Goal: Entertainment & Leisure: Consume media (video, audio)

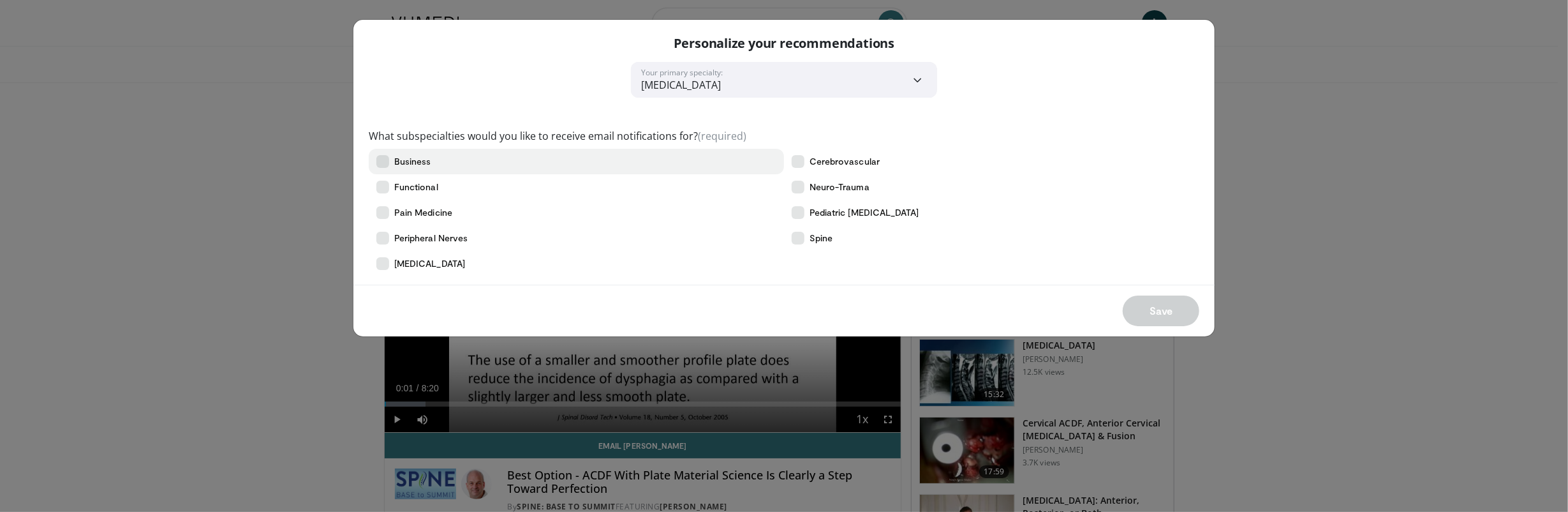
click at [415, 159] on span "Business" at bounding box center [413, 161] width 37 height 12
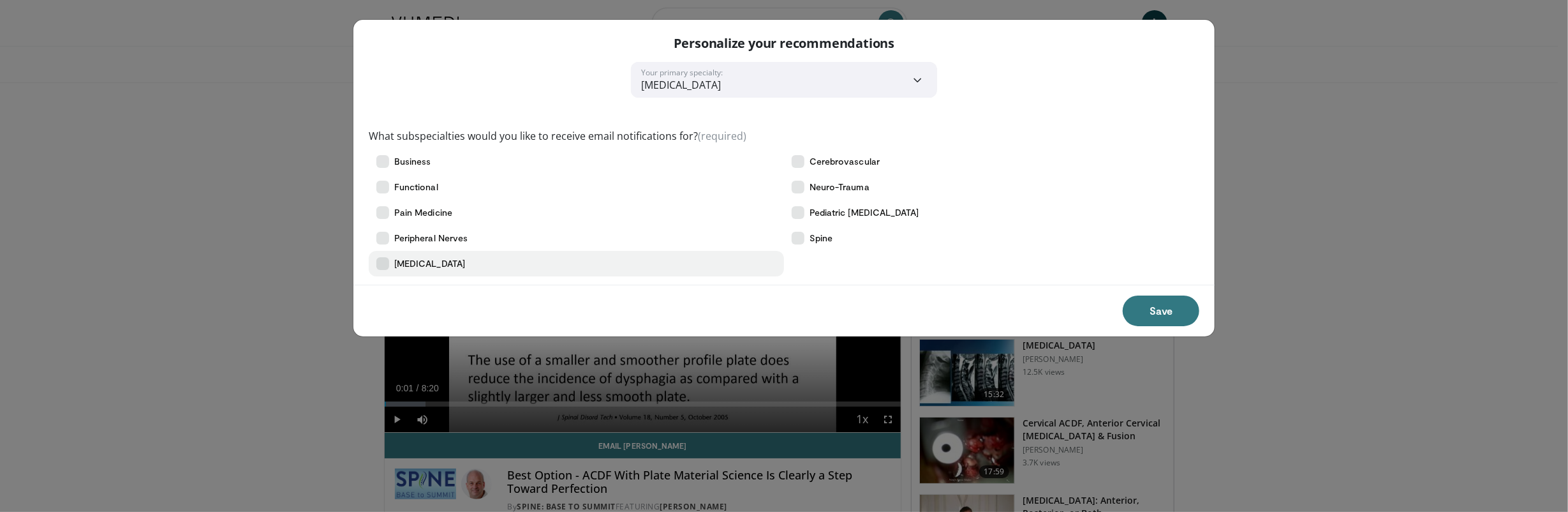
click at [416, 261] on span "[MEDICAL_DATA]" at bounding box center [429, 263] width 70 height 12
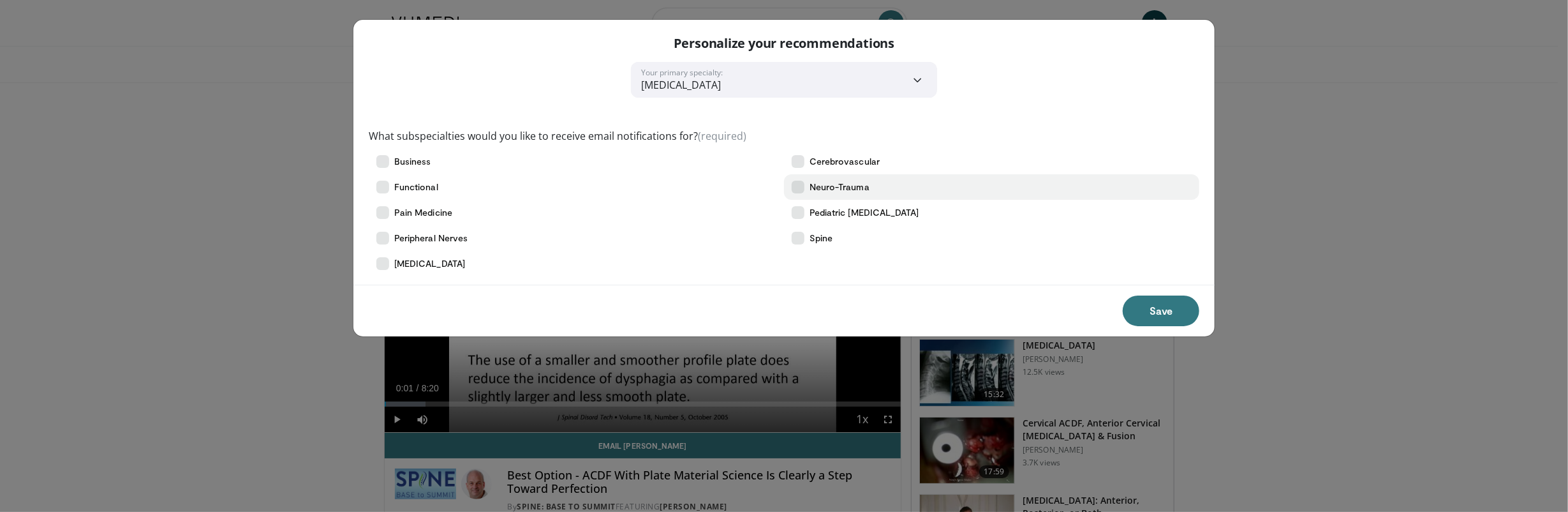
click at [835, 183] on span "Neuro-Trauma" at bounding box center [840, 187] width 60 height 12
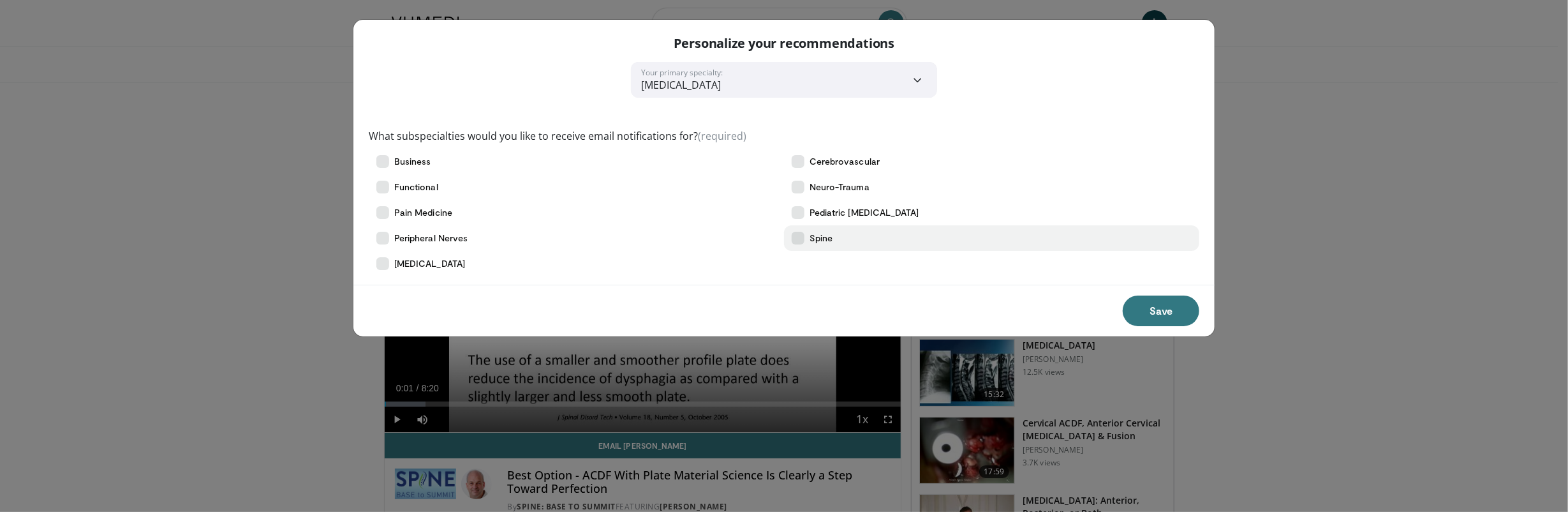
click at [820, 242] on span "Spine" at bounding box center [821, 237] width 23 height 12
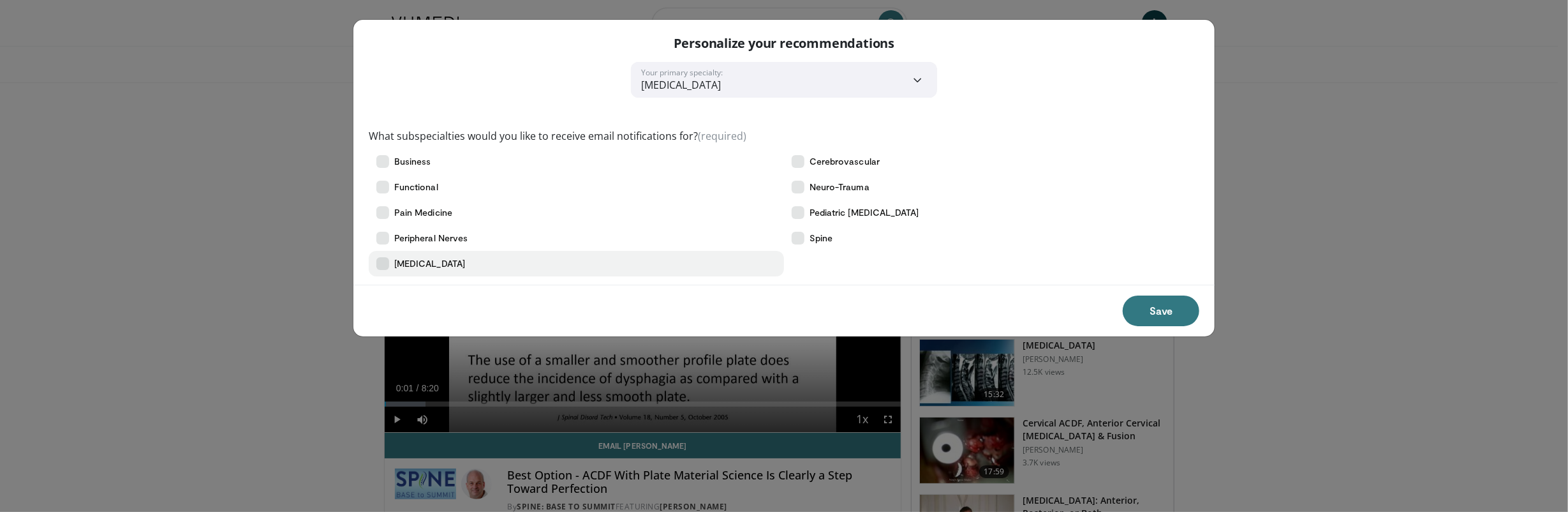
click at [372, 259] on label "[MEDICAL_DATA]" at bounding box center [576, 263] width 415 height 26
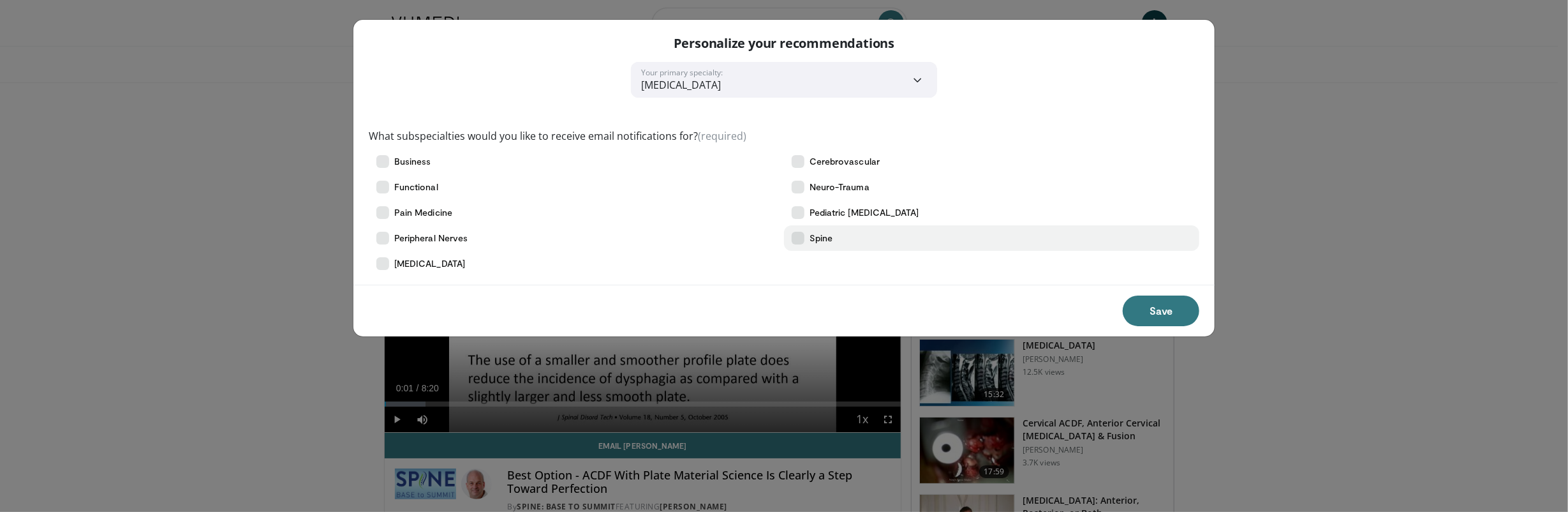
click at [796, 241] on icon at bounding box center [797, 237] width 12 height 12
click at [796, 242] on icon at bounding box center [797, 237] width 12 height 12
click at [1141, 311] on button "Save" at bounding box center [1161, 311] width 76 height 31
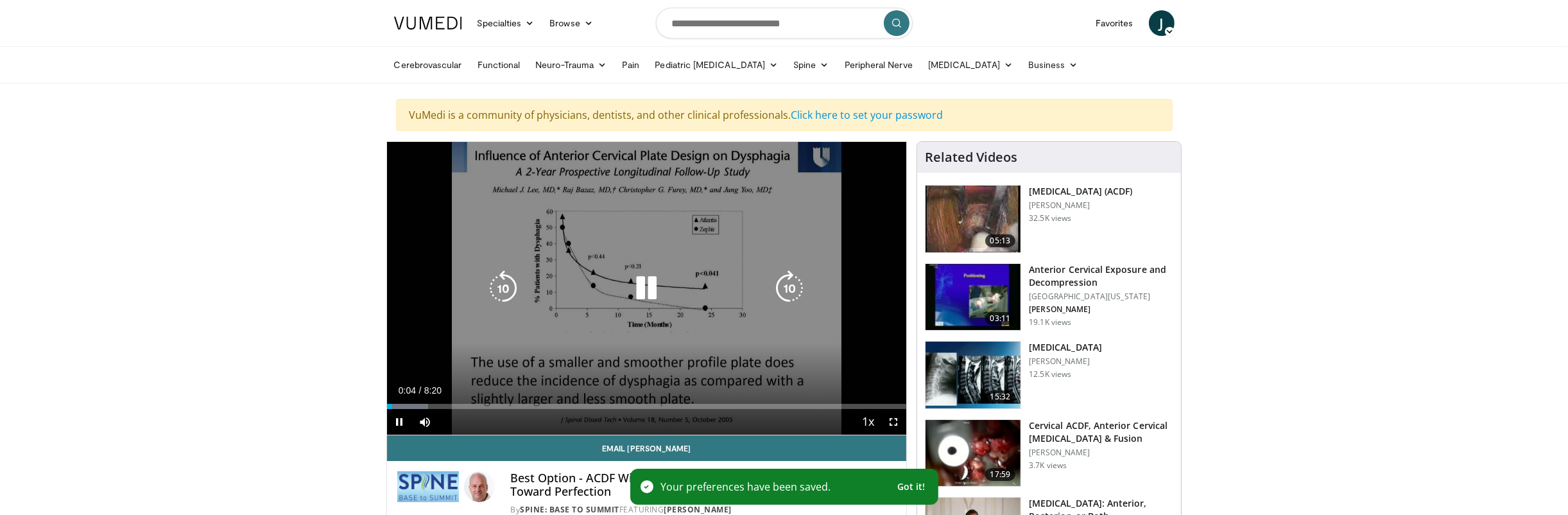
click at [642, 284] on icon "Video Player" at bounding box center [646, 288] width 36 height 36
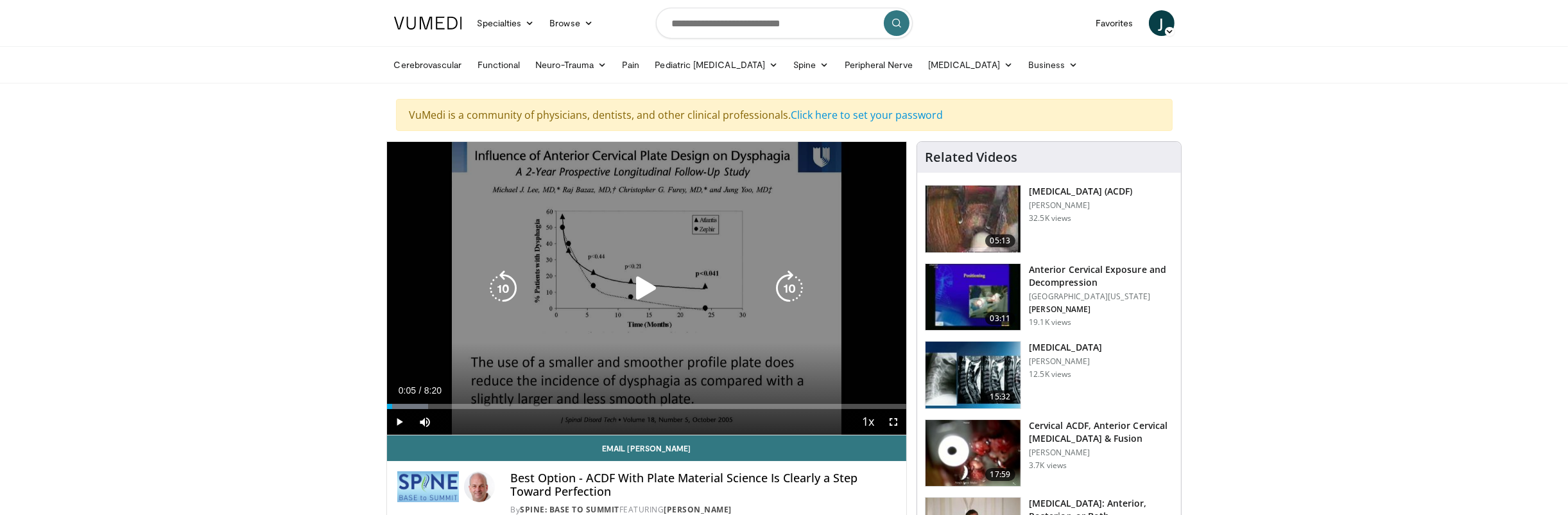
click at [642, 284] on icon "Video Player" at bounding box center [646, 288] width 36 height 36
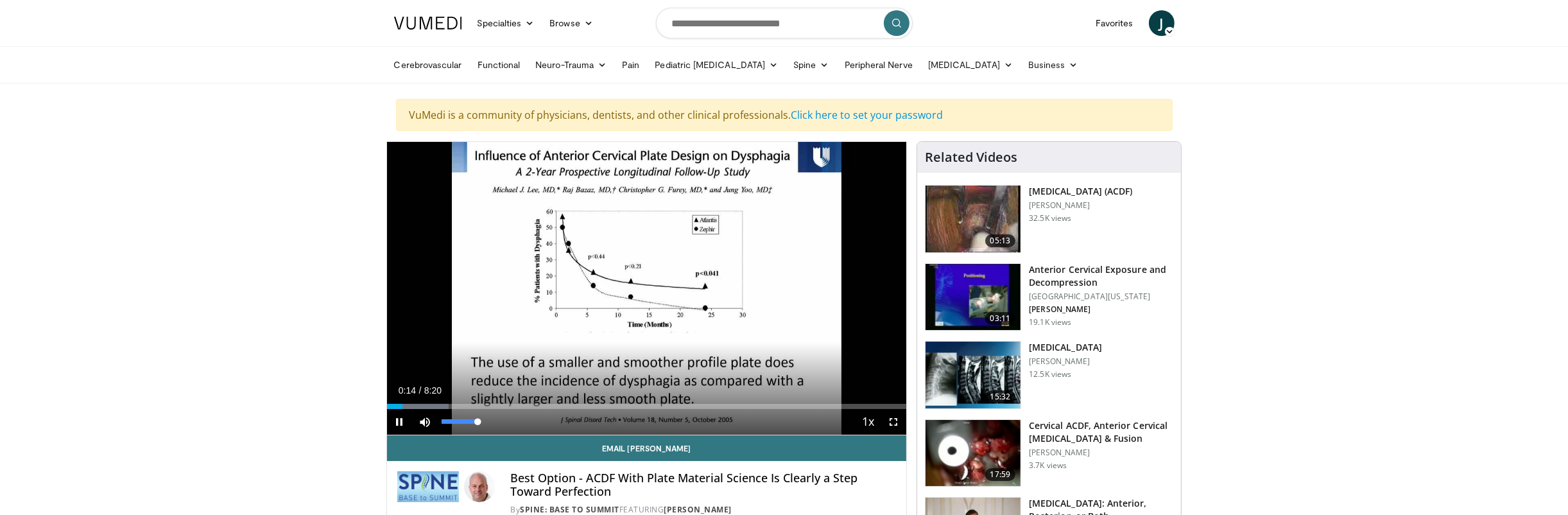
drag, startPoint x: 479, startPoint y: 420, endPoint x: 504, endPoint y: 422, distance: 25.1
click at [504, 422] on div "Current Time 0:14 / Duration 8:20 Pause Skip Backward Skip Forward Mute 100% Lo…" at bounding box center [647, 422] width 520 height 26
click at [442, 404] on div "Progress Bar" at bounding box center [442, 406] width 1 height 5
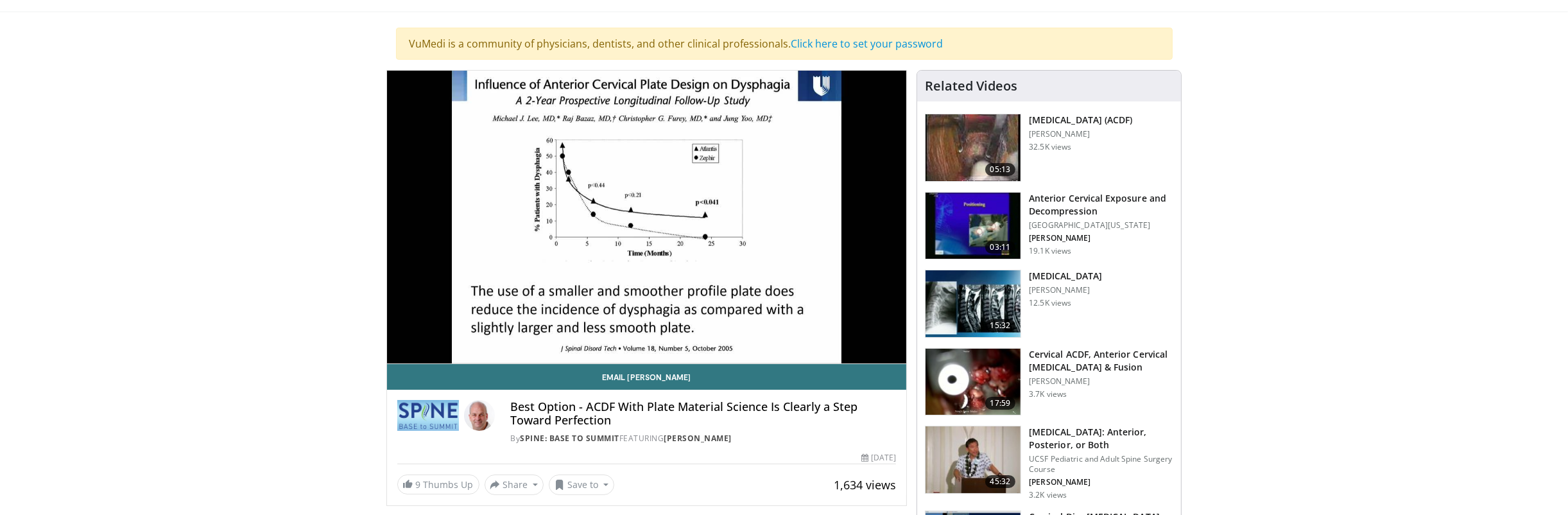
scroll to position [64, 0]
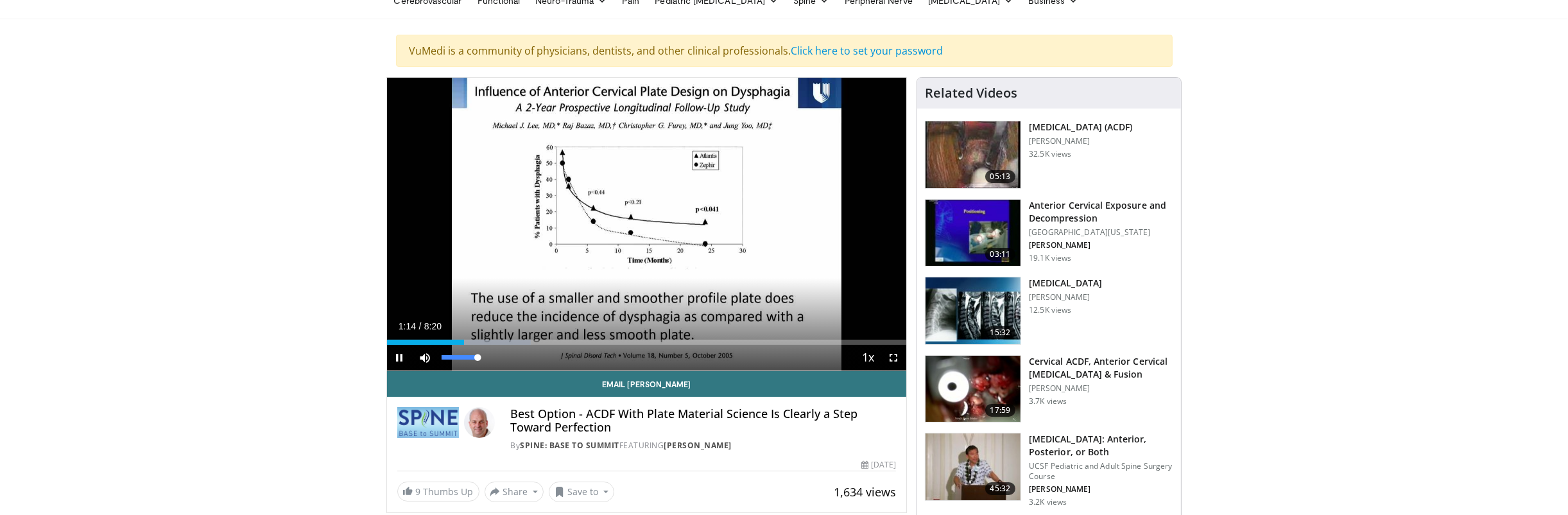
drag, startPoint x: 478, startPoint y: 357, endPoint x: 503, endPoint y: 359, distance: 25.1
click at [503, 359] on div "Current Time 1:14 / Duration 8:20 Pause Skip Backward Skip Forward Mute 100% Lo…" at bounding box center [647, 358] width 520 height 26
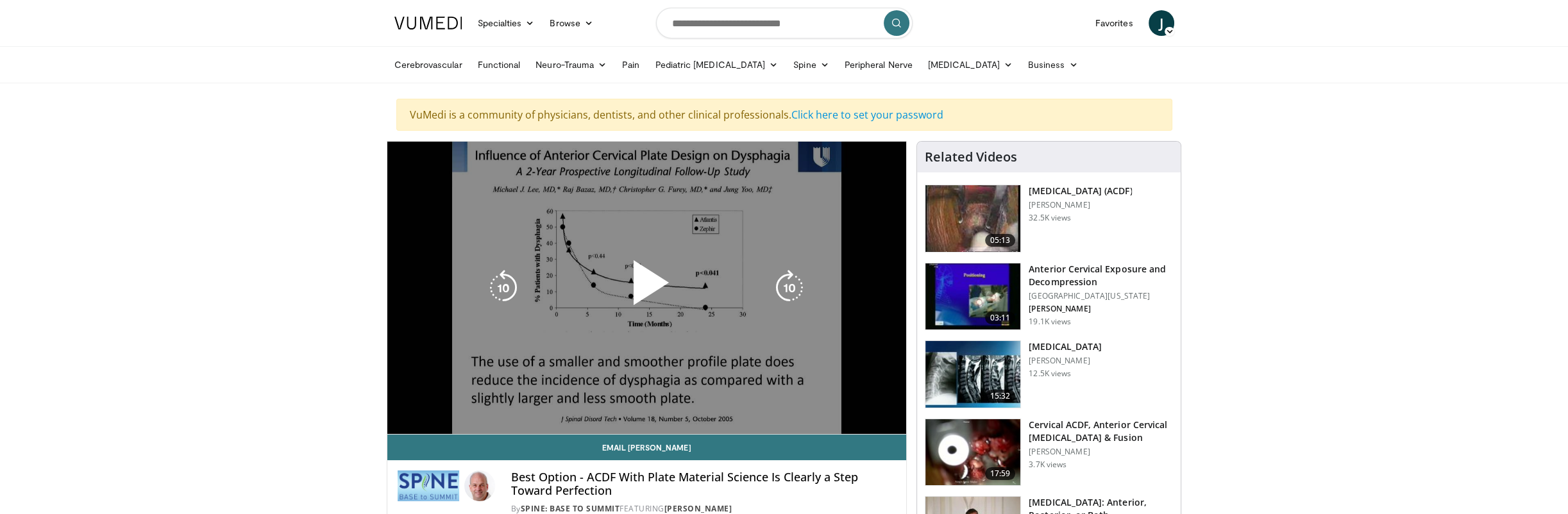
click at [646, 288] on span "Video Player" at bounding box center [646, 288] width 0 height 0
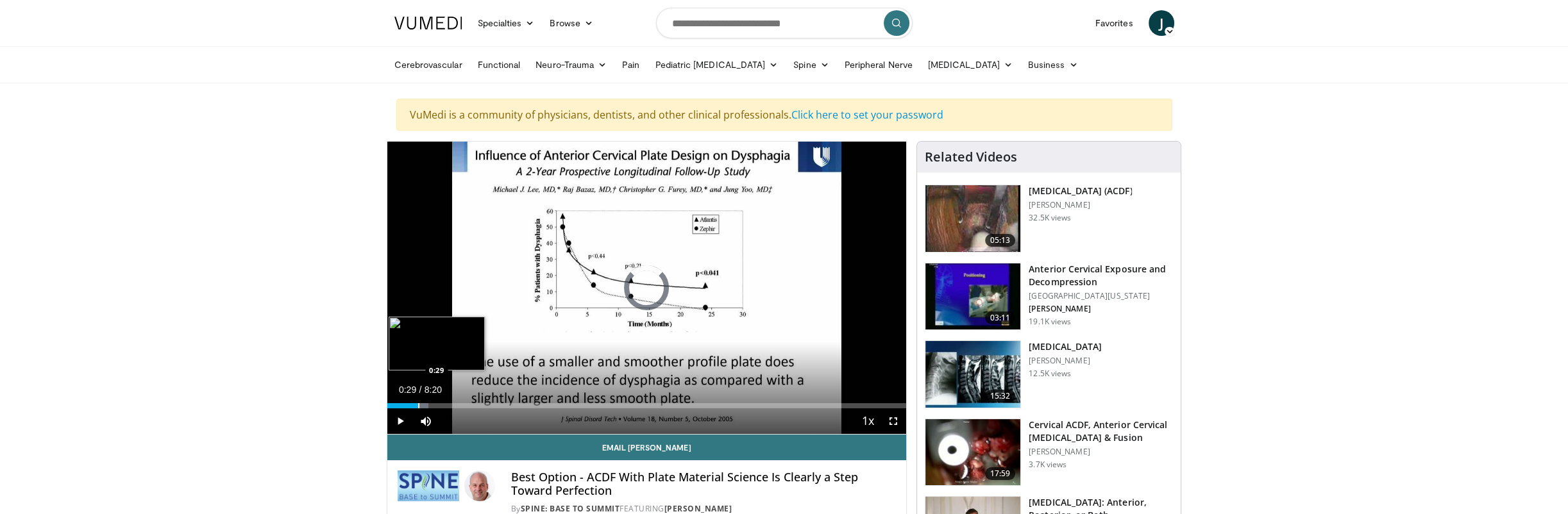
click at [418, 404] on div "Progress Bar" at bounding box center [419, 406] width 1 height 5
click at [454, 405] on div "Progress Bar" at bounding box center [455, 406] width 1 height 5
click at [488, 406] on div "Progress Bar" at bounding box center [472, 406] width 96 height 5
drag, startPoint x: 525, startPoint y: 406, endPoint x: 556, endPoint y: 409, distance: 31.1
click at [0, 0] on div "Progress Bar" at bounding box center [0, 0] width 0 height 0
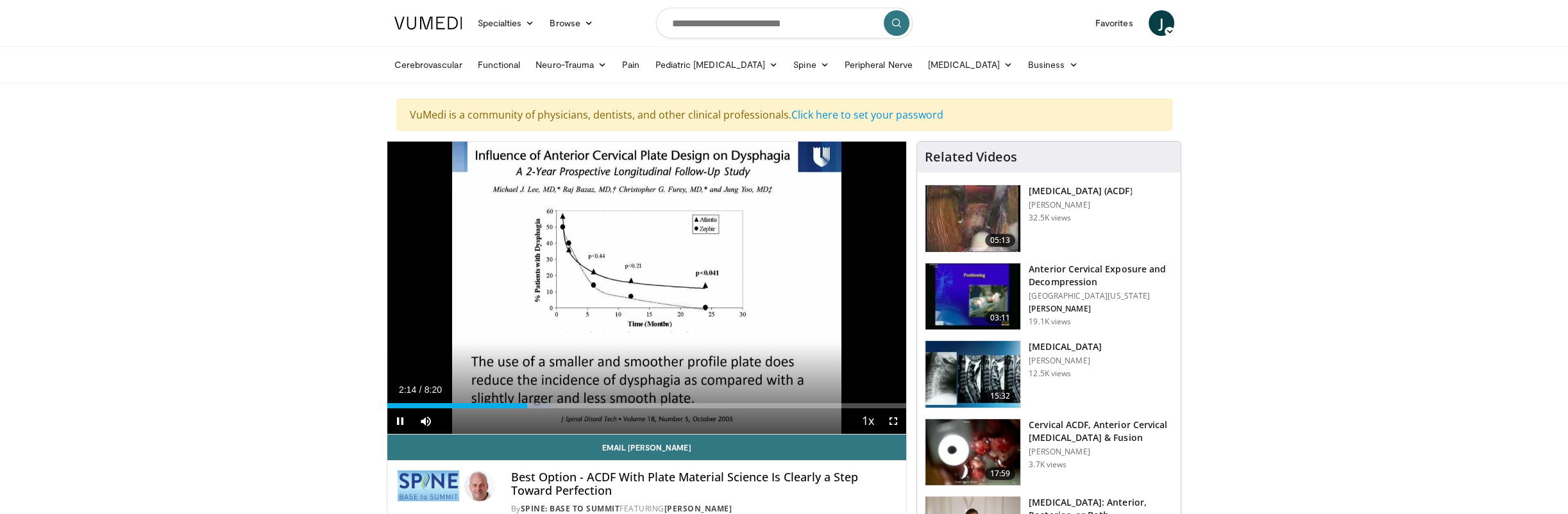
click at [607, 410] on div "Current Time 2:14 / Duration 8:20 Pause Skip Backward Skip Forward Mute Loaded …" at bounding box center [647, 421] width 519 height 26
click at [627, 406] on div "Progress Bar" at bounding box center [628, 406] width 1 height 5
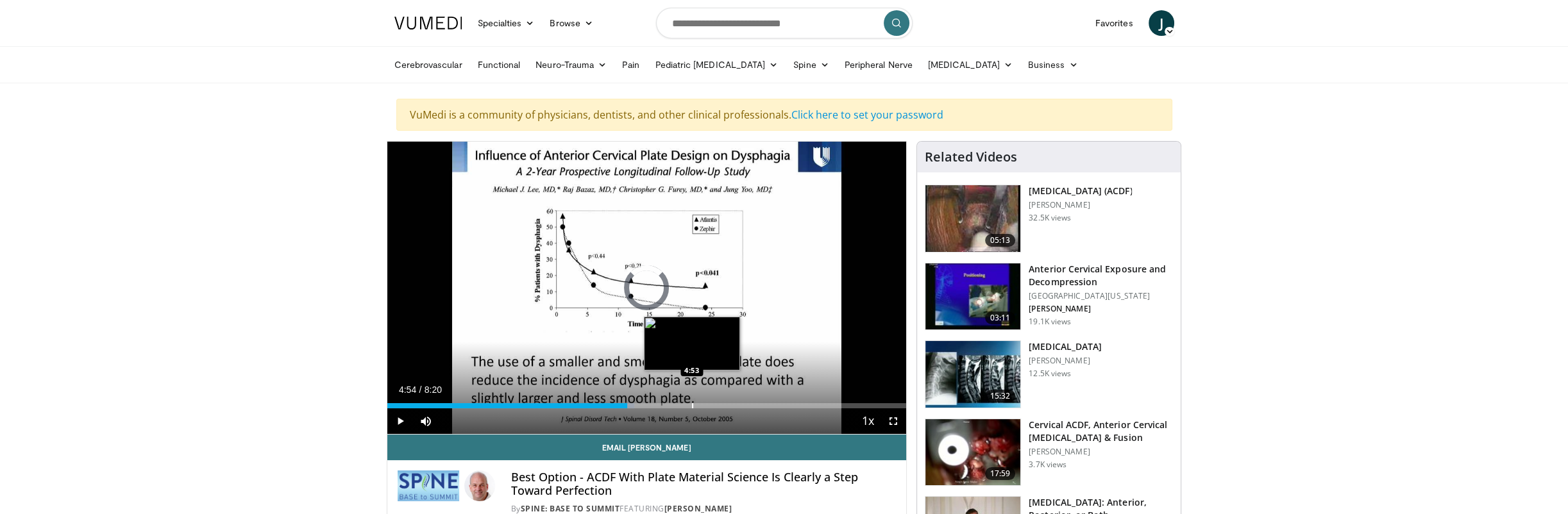
click at [692, 403] on div "Progress Bar" at bounding box center [693, 406] width 1 height 5
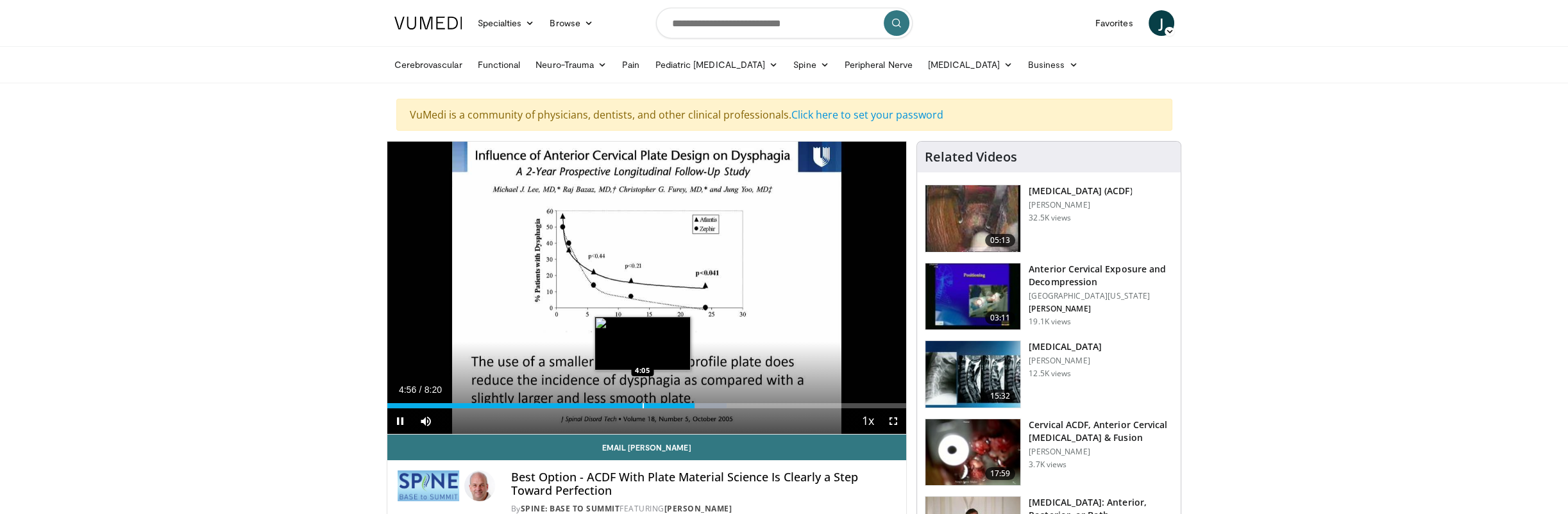
click at [643, 403] on div "Progress Bar" at bounding box center [643, 406] width 1 height 5
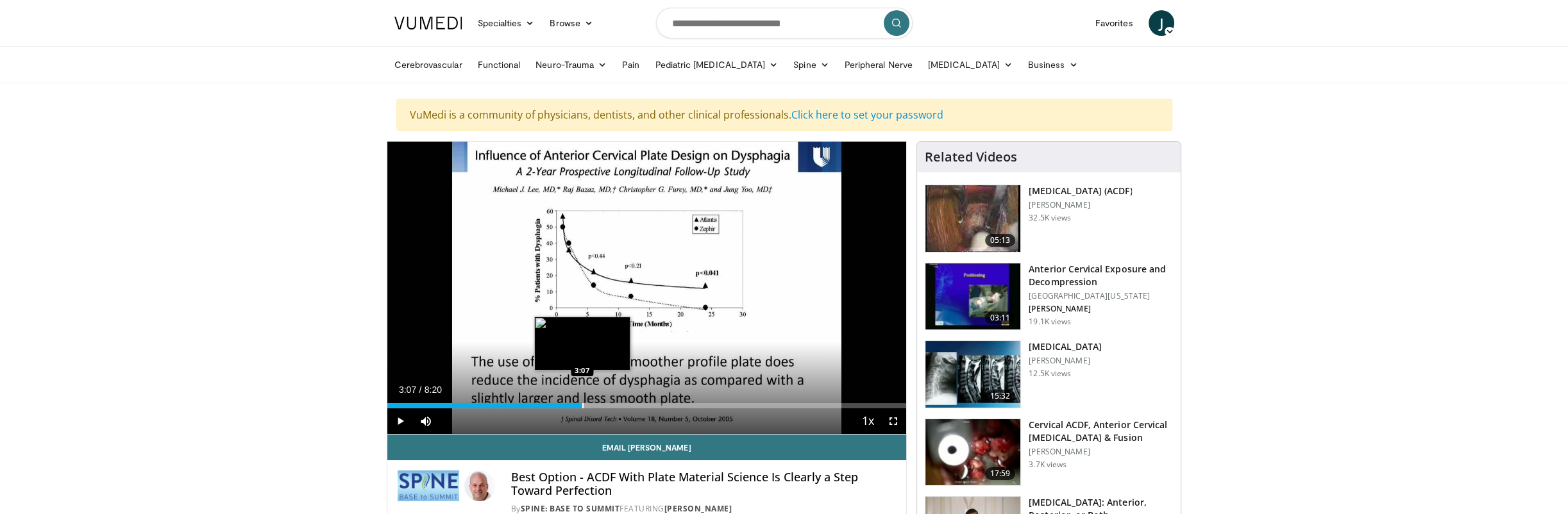
click at [582, 403] on div "Progress Bar" at bounding box center [583, 406] width 1 height 5
click at [604, 404] on div "Progress Bar" at bounding box center [605, 406] width 1 height 5
click at [612, 406] on div "Progress Bar" at bounding box center [613, 406] width 1 height 5
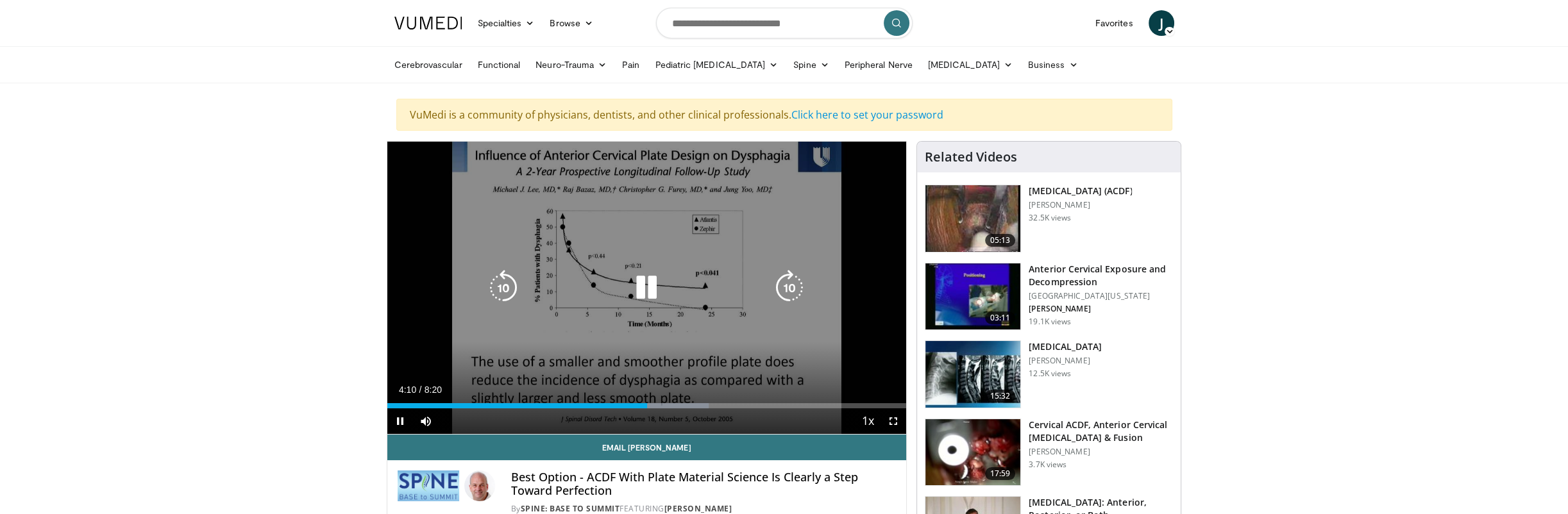
click at [648, 281] on icon "Video Player" at bounding box center [646, 288] width 36 height 36
